Goal: Task Accomplishment & Management: Manage account settings

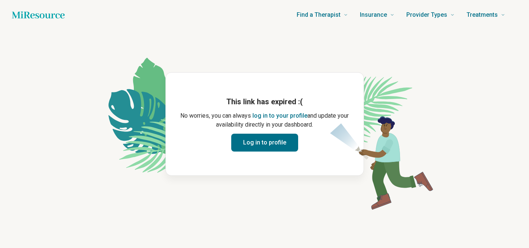
click at [283, 146] on button "Log in to profile" at bounding box center [264, 143] width 67 height 18
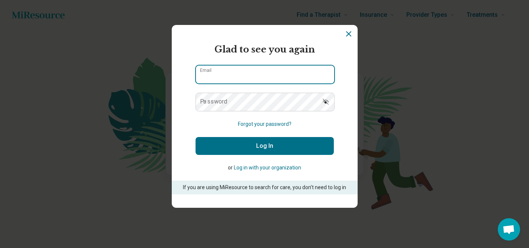
click at [240, 72] on input "Email" at bounding box center [265, 74] width 138 height 18
type input "**********"
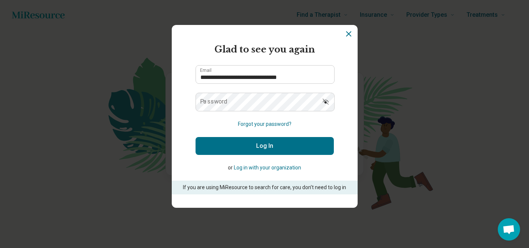
click at [246, 153] on button "Log In" at bounding box center [265, 146] width 138 height 18
click at [260, 125] on button "Forgot your password?" at bounding box center [265, 124] width 54 height 8
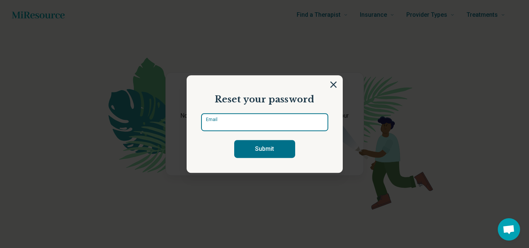
click at [237, 126] on input "Email" at bounding box center [264, 122] width 127 height 18
type input "**********"
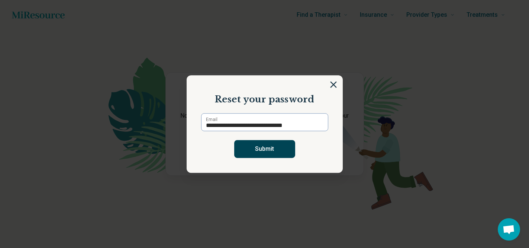
click at [259, 154] on button "Submit" at bounding box center [264, 149] width 61 height 18
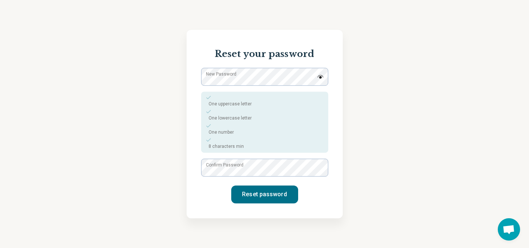
click at [140, 131] on div "Reset your password New Password One uppercase letter One lowercase letter One …" at bounding box center [264, 124] width 529 height 248
click at [216, 77] on label "New Password" at bounding box center [221, 74] width 31 height 7
click at [274, 199] on button "Reset password" at bounding box center [264, 194] width 67 height 18
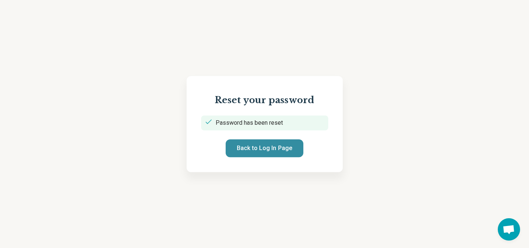
click at [265, 151] on button "Back to Log In Page" at bounding box center [265, 148] width 78 height 18
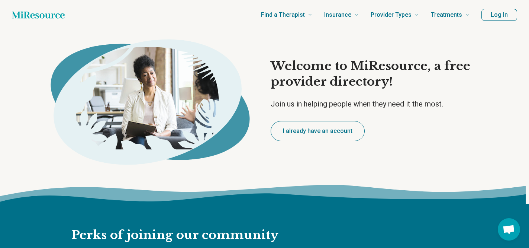
click at [494, 17] on button "Log In" at bounding box center [500, 15] width 36 height 12
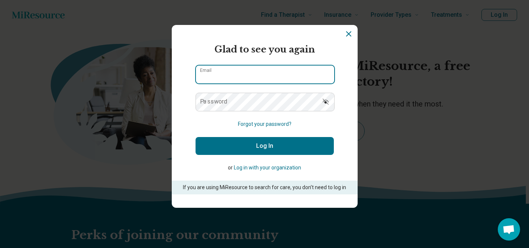
type input "**********"
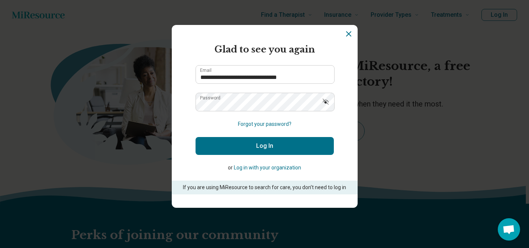
click at [285, 146] on button "Log In" at bounding box center [265, 146] width 138 height 18
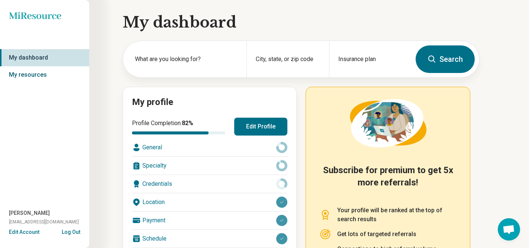
click at [38, 76] on link "My resources" at bounding box center [44, 74] width 89 height 17
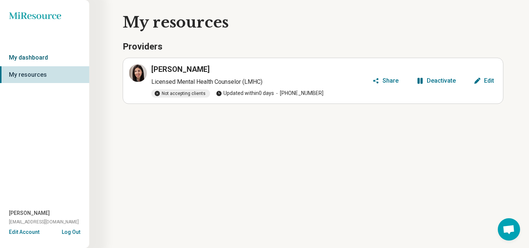
click at [36, 58] on link "My dashboard" at bounding box center [44, 57] width 89 height 17
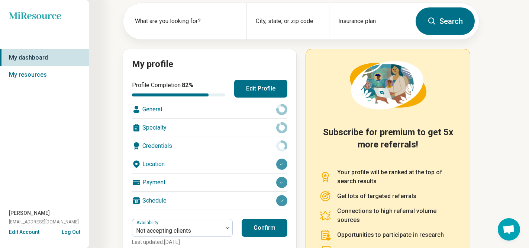
scroll to position [38, 0]
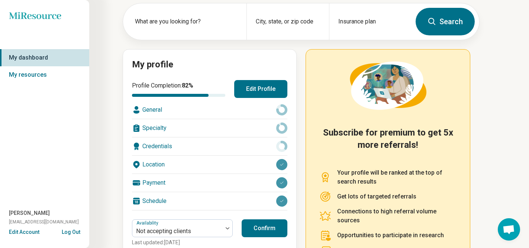
click at [16, 233] on button "Edit Account" at bounding box center [24, 232] width 31 height 8
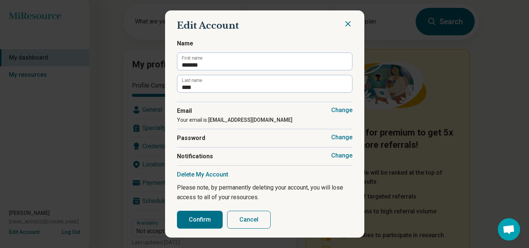
click at [212, 175] on button "Delete My Account" at bounding box center [202, 174] width 51 height 7
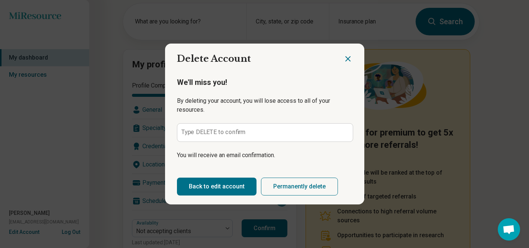
click at [229, 134] on label "Type DELETE to confirm" at bounding box center [214, 132] width 65 height 6
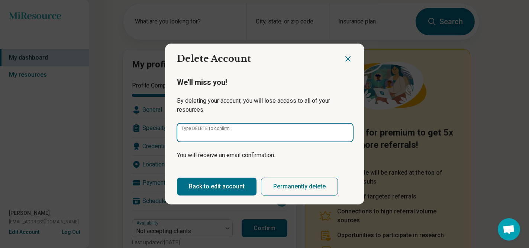
click at [229, 134] on input "Type DELETE to confirm" at bounding box center [265, 132] width 176 height 18
type input "******"
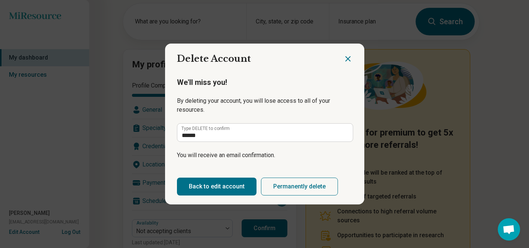
click at [296, 187] on button "Permanently delete" at bounding box center [299, 186] width 77 height 18
